Goal: Navigation & Orientation: Find specific page/section

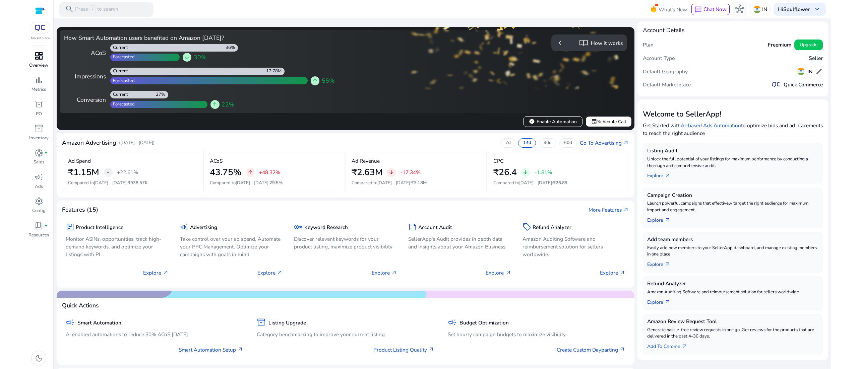
click at [47, 52] on div "dashboard" at bounding box center [38, 56] width 20 height 12
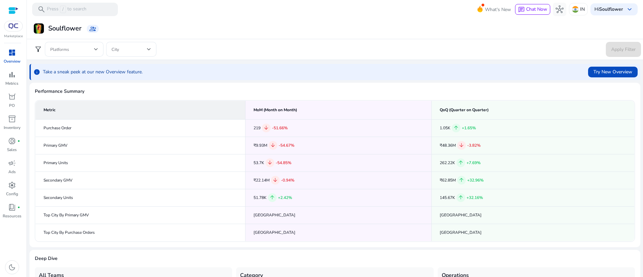
click at [425, 10] on mat-toolbar "search Press / to search What's New chat Chat Now hub IN Hi Soulflower keyboard…" at bounding box center [335, 9] width 617 height 18
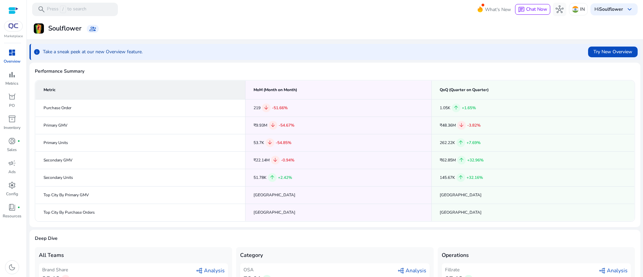
scroll to position [40, 0]
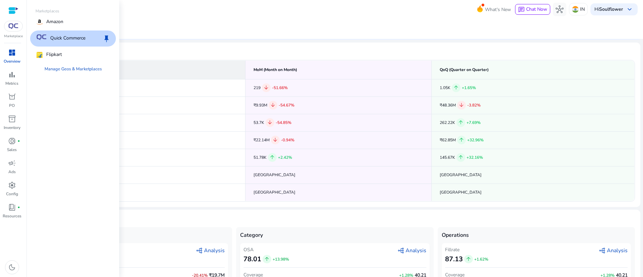
click at [9, 31] on div at bounding box center [13, 26] width 19 height 11
click at [79, 35] on p "Quick Commerce" at bounding box center [67, 39] width 35 height 8
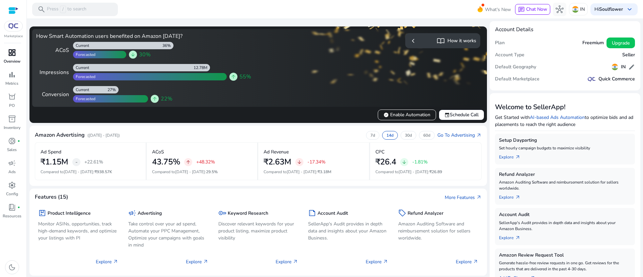
click at [8, 56] on span "dashboard" at bounding box center [12, 53] width 8 height 8
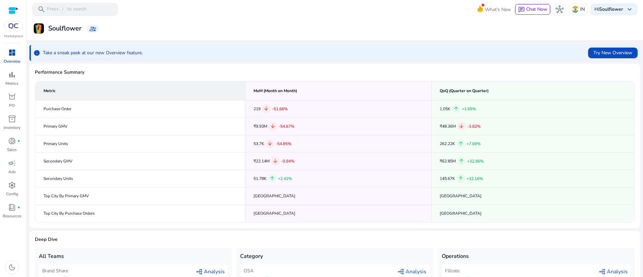
click at [307, 60] on app-qc-overview "filter_alt Platforms City Apply Filter info Take a sneak peek at our new Overvi…" at bounding box center [334, 174] width 611 height 309
